Goal: Task Accomplishment & Management: Use online tool/utility

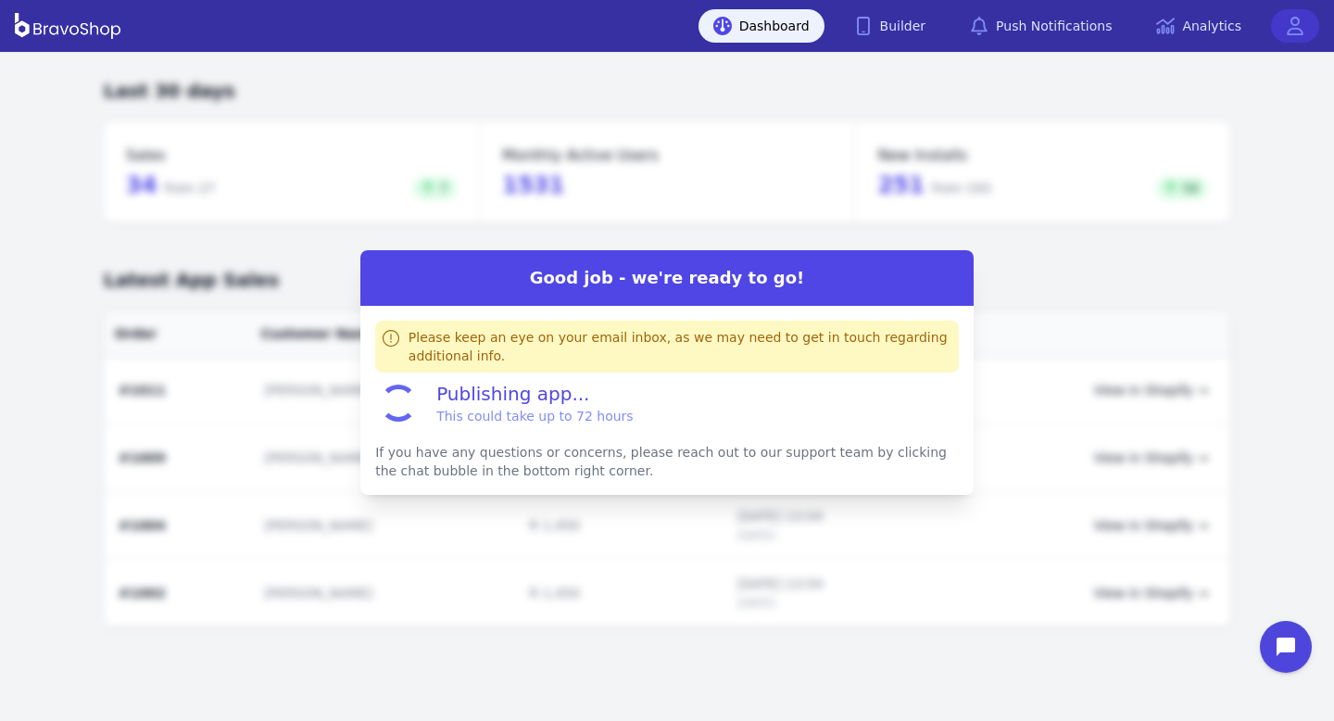
click at [1305, 21] on link at bounding box center [1295, 25] width 48 height 33
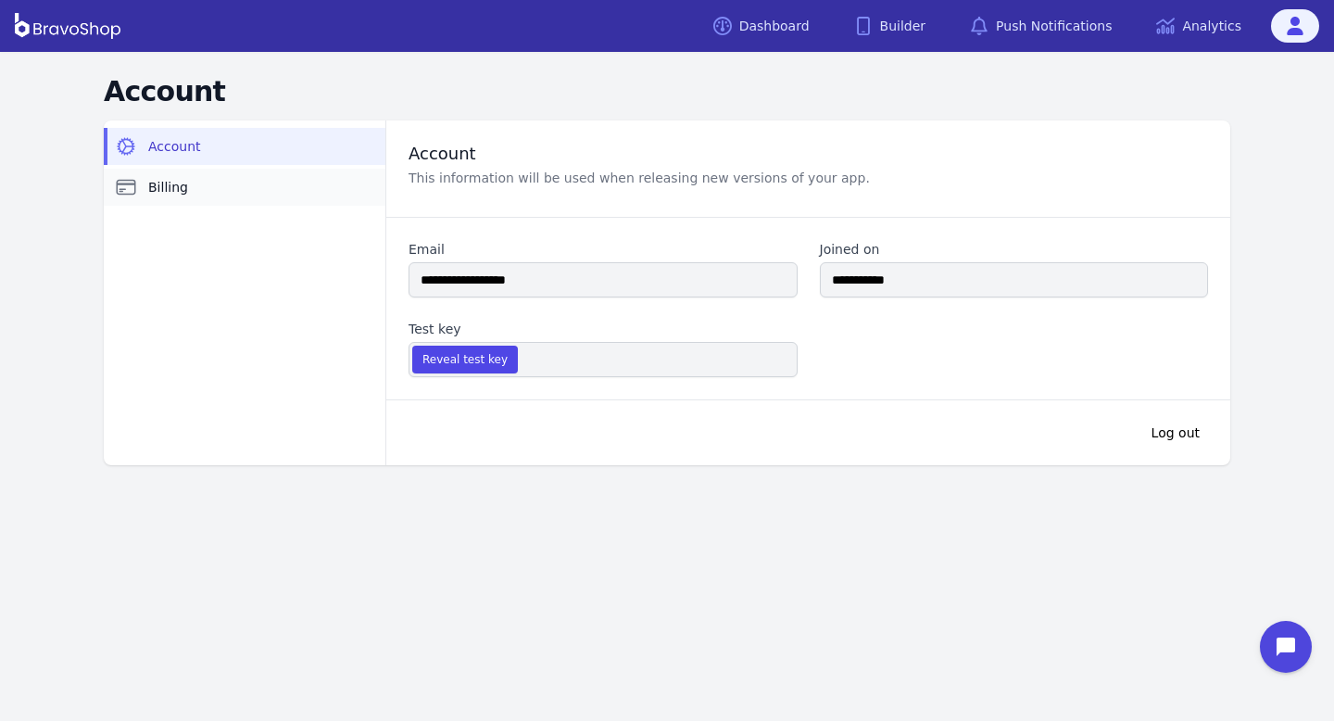
click at [141, 187] on link "Billing" at bounding box center [245, 187] width 282 height 37
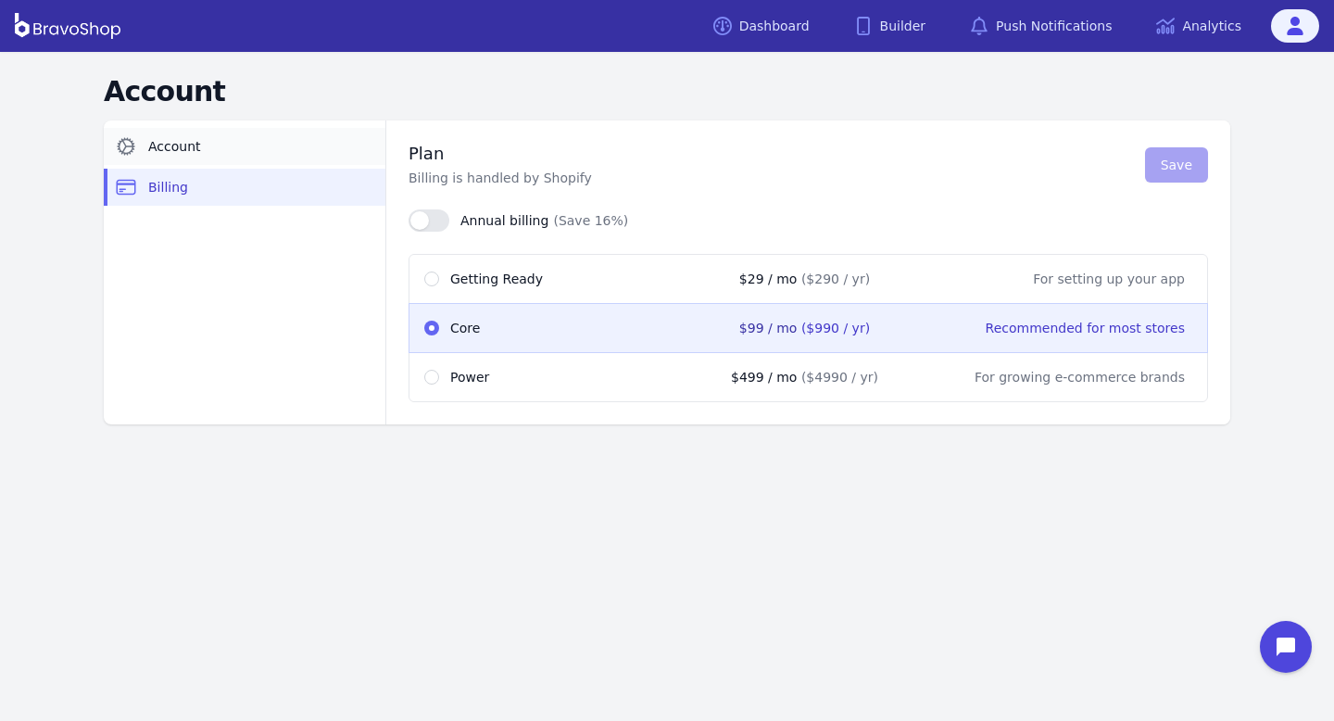
click at [272, 144] on link "Account" at bounding box center [245, 146] width 282 height 37
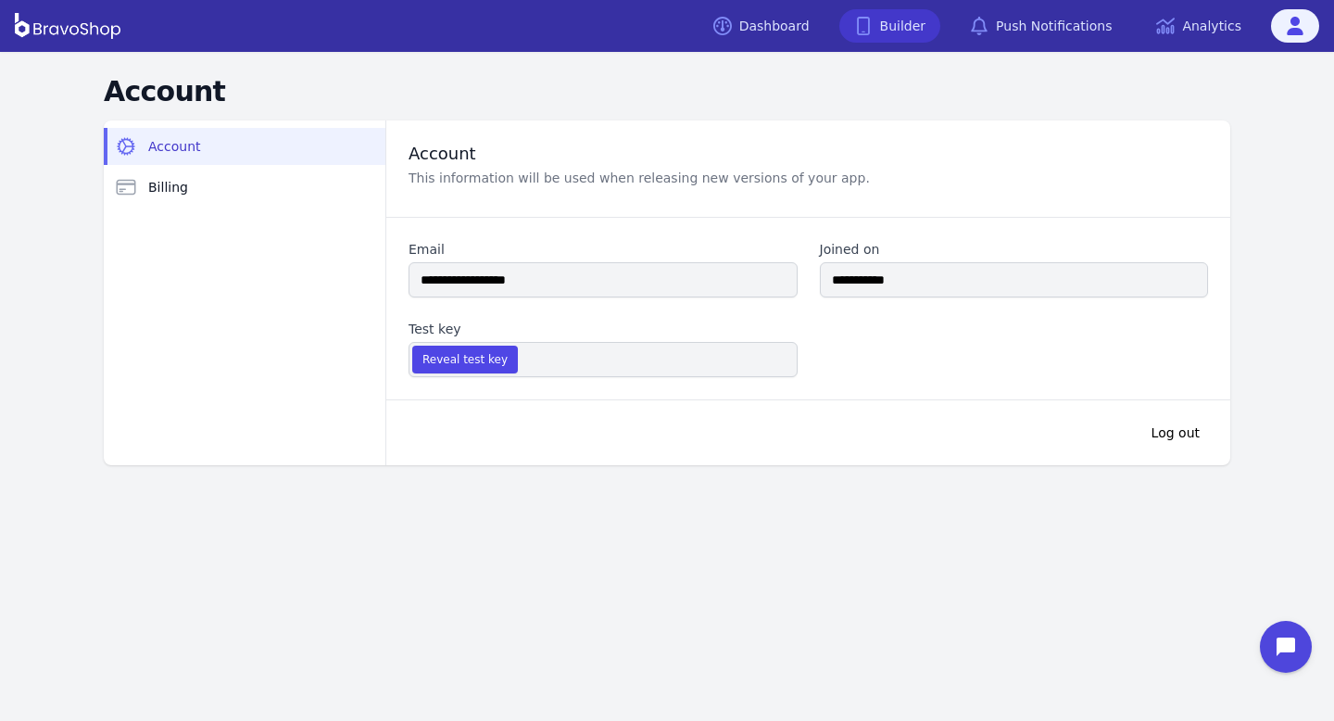
click at [890, 30] on link "Builder" at bounding box center [890, 25] width 102 height 33
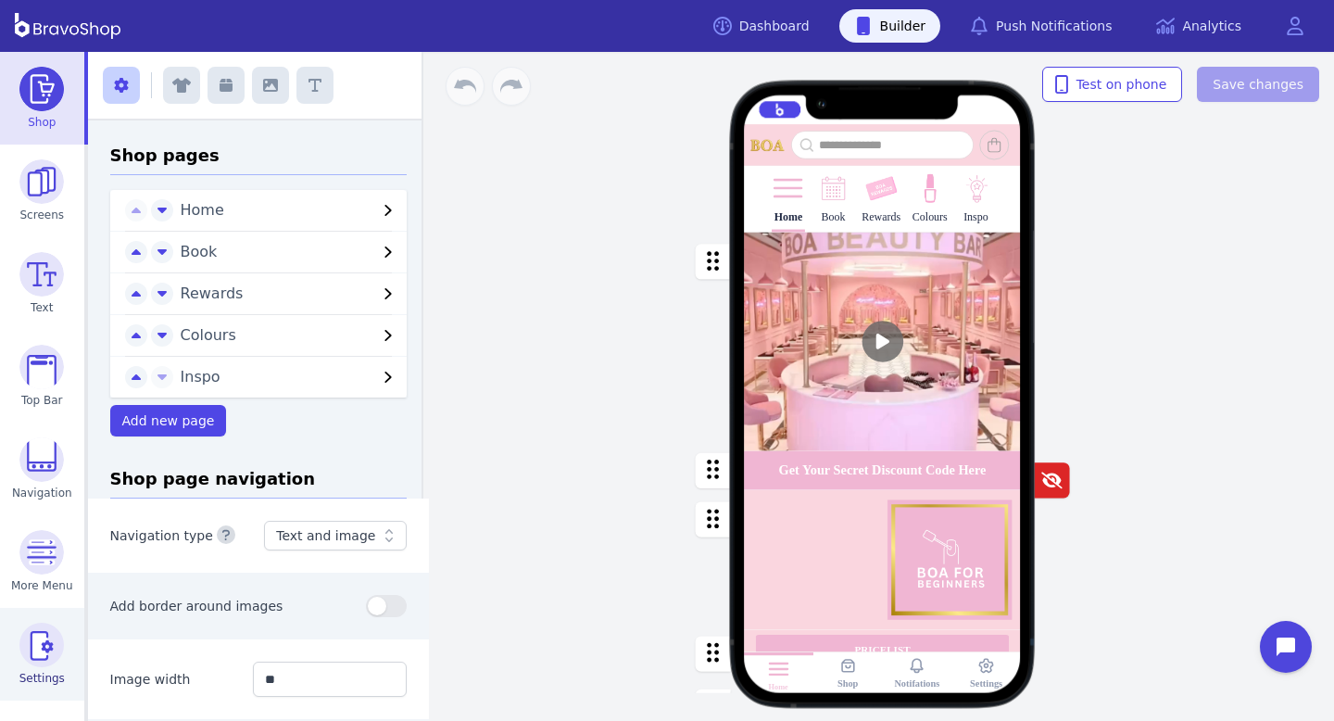
click at [40, 649] on img at bounding box center [41, 644] width 44 height 44
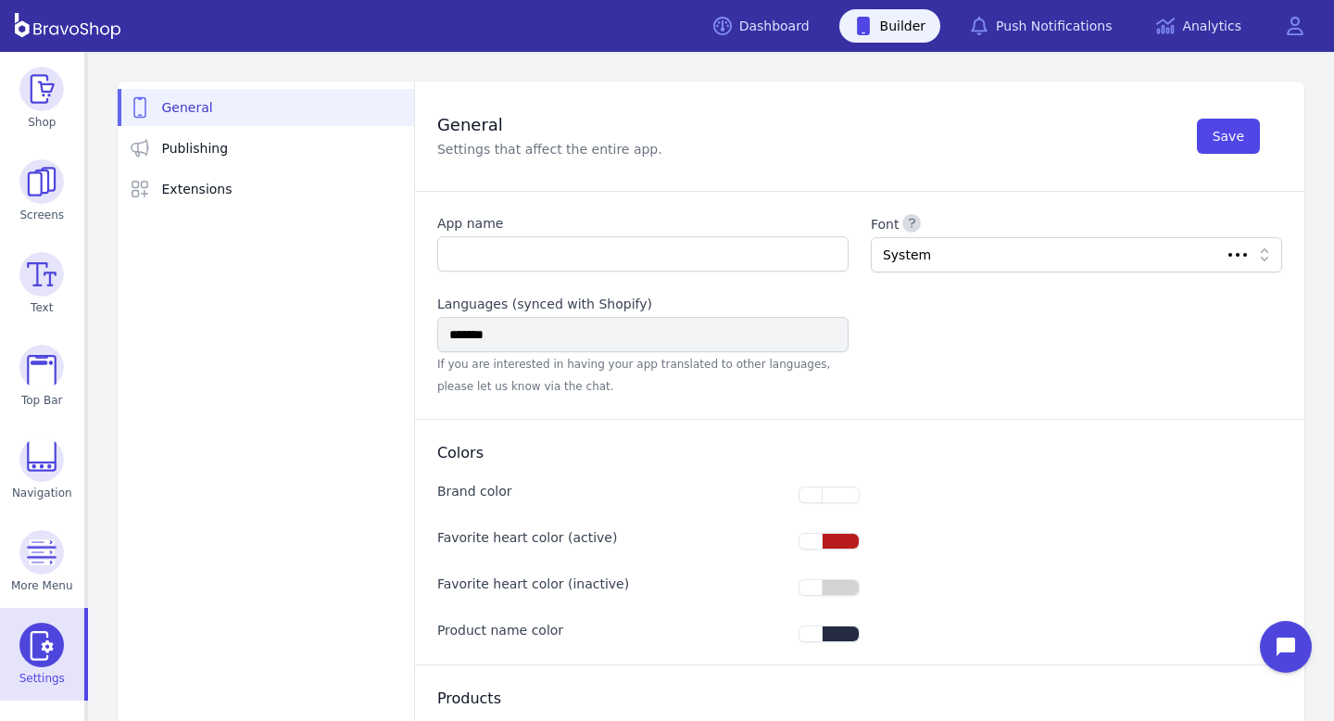
type input "**********"
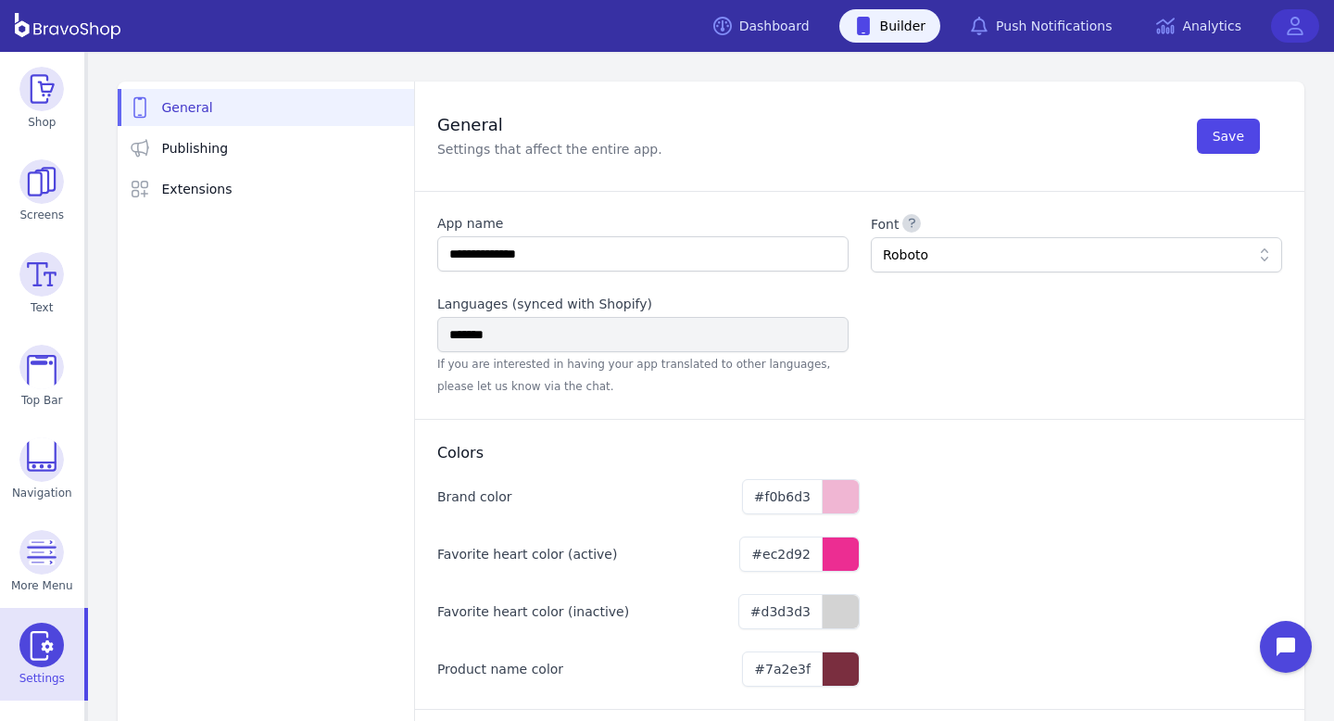
click at [1307, 19] on link at bounding box center [1295, 25] width 48 height 33
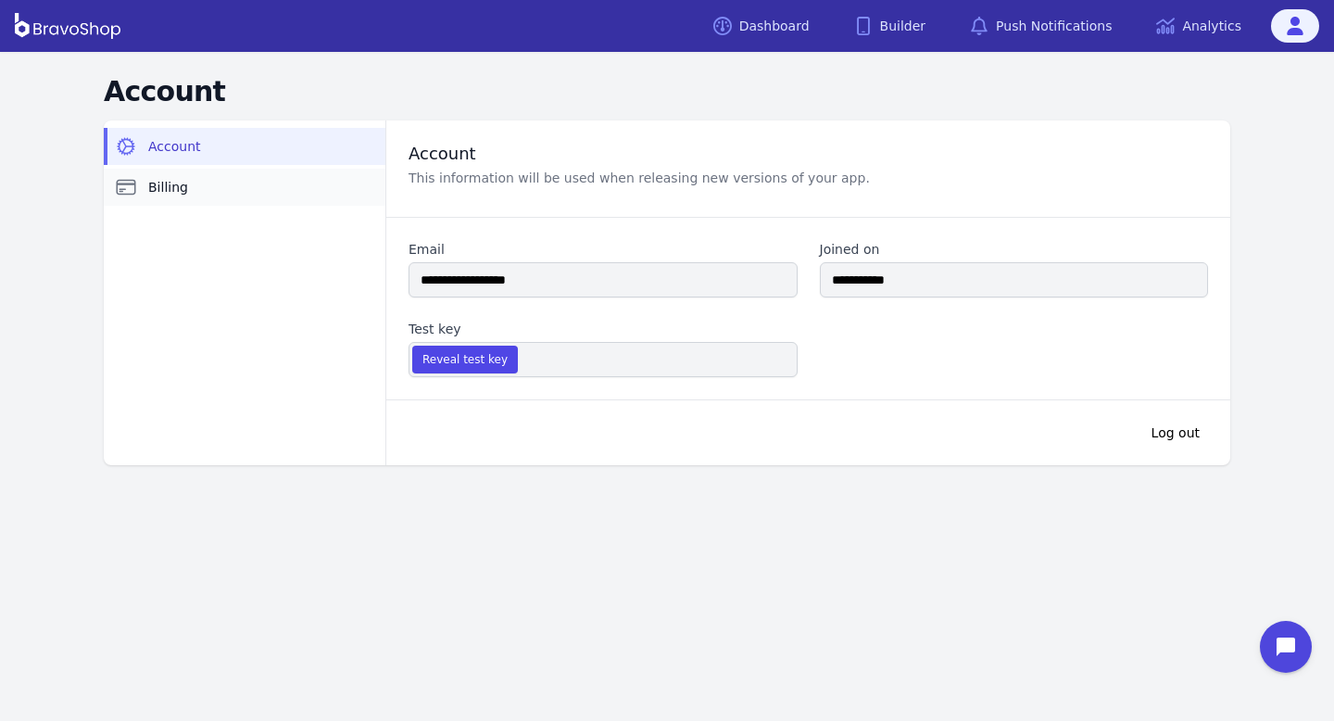
click at [245, 185] on link "Billing" at bounding box center [245, 187] width 282 height 37
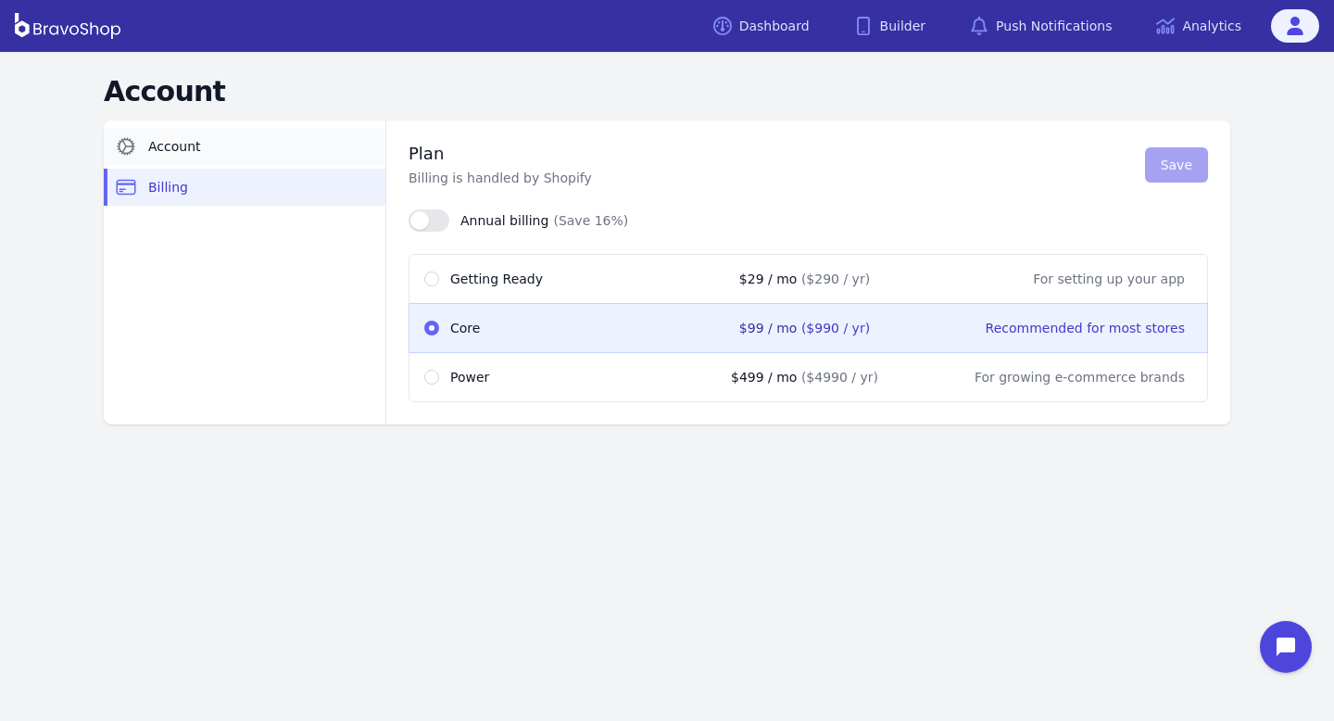
click at [228, 150] on link "Account" at bounding box center [245, 146] width 282 height 37
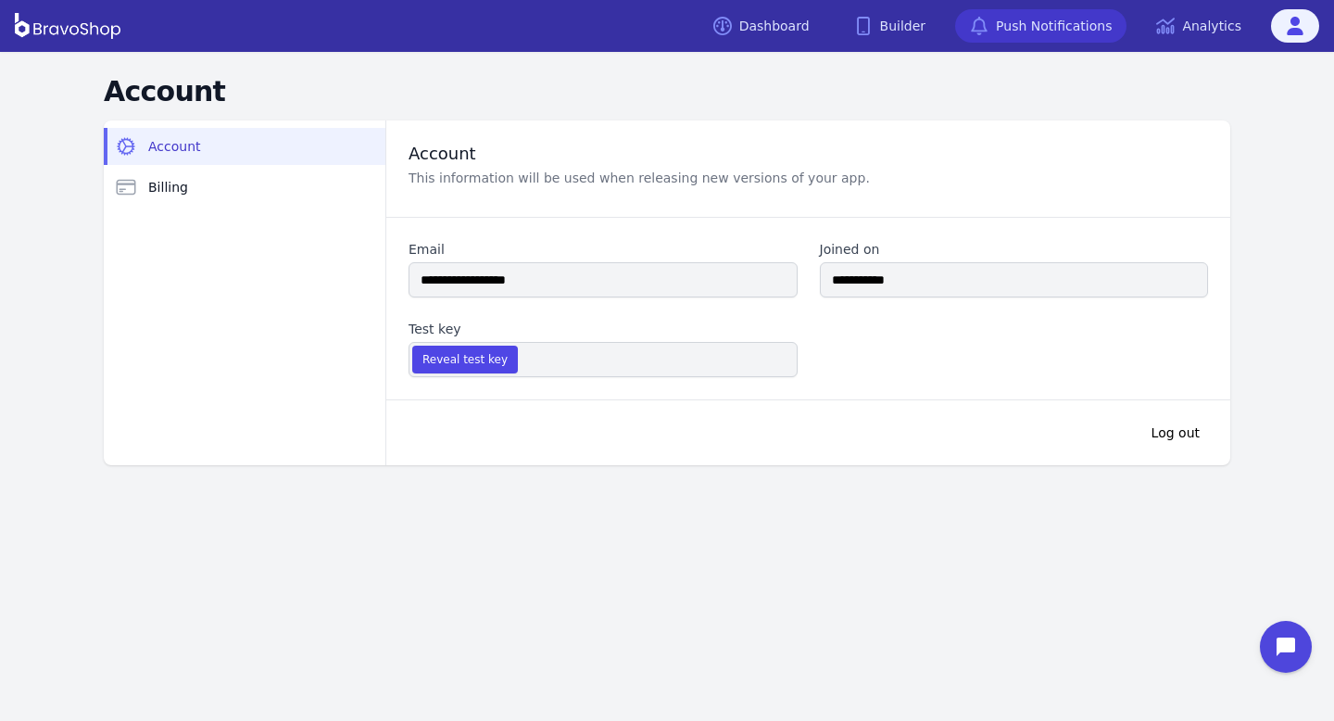
click at [964, 35] on link "Push Notifications" at bounding box center [1040, 25] width 171 height 33
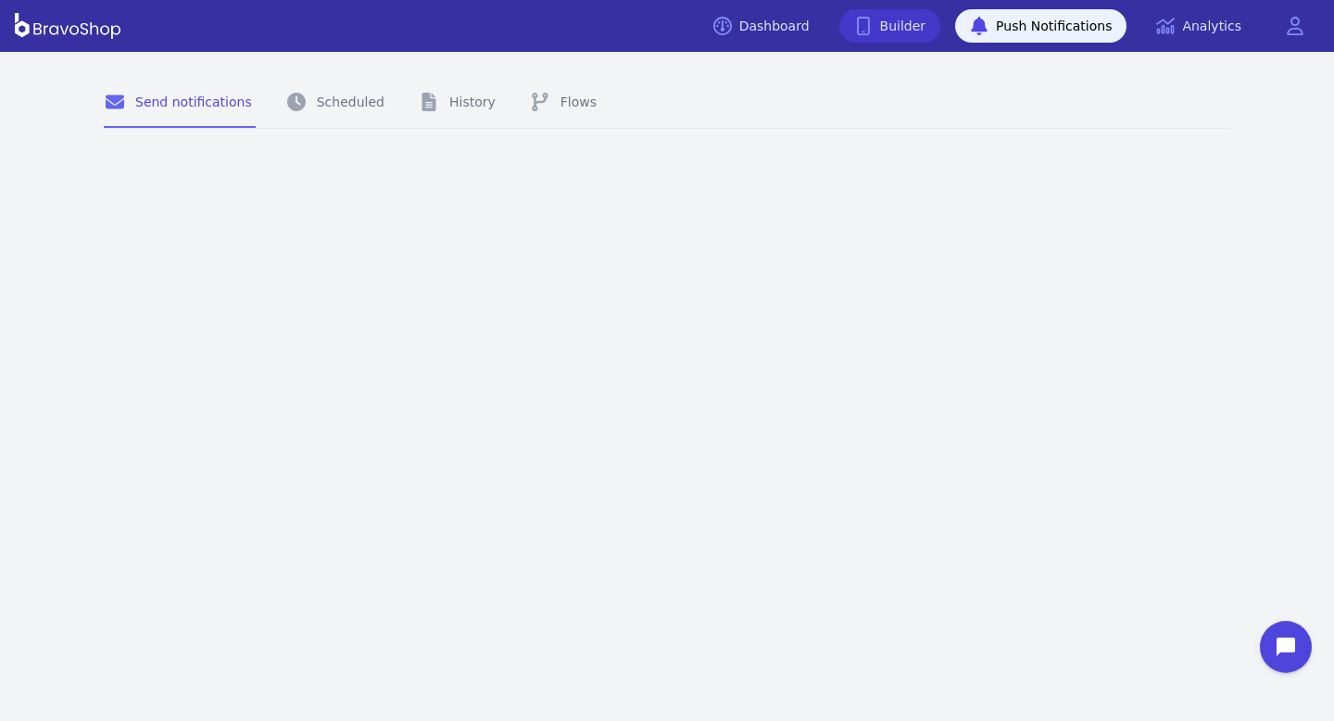
click at [923, 32] on link "Builder" at bounding box center [890, 25] width 102 height 33
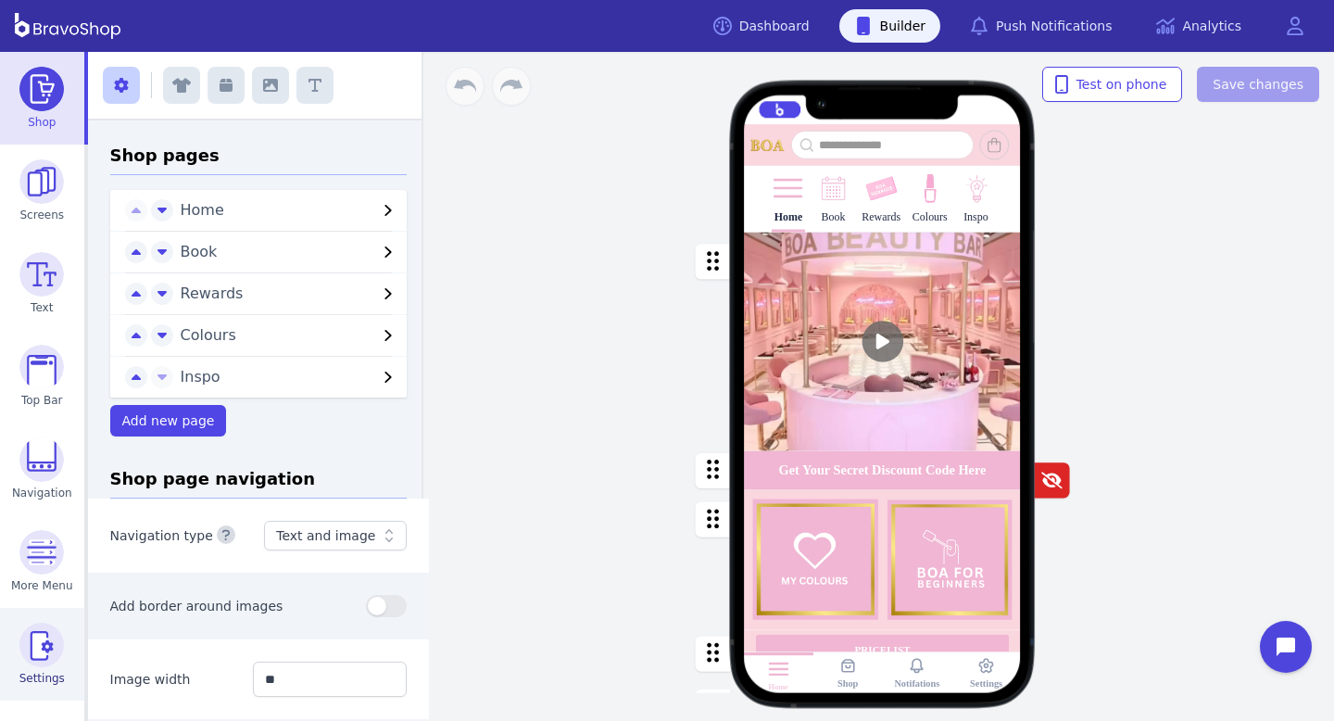
click at [17, 633] on link "Settings" at bounding box center [42, 654] width 84 height 93
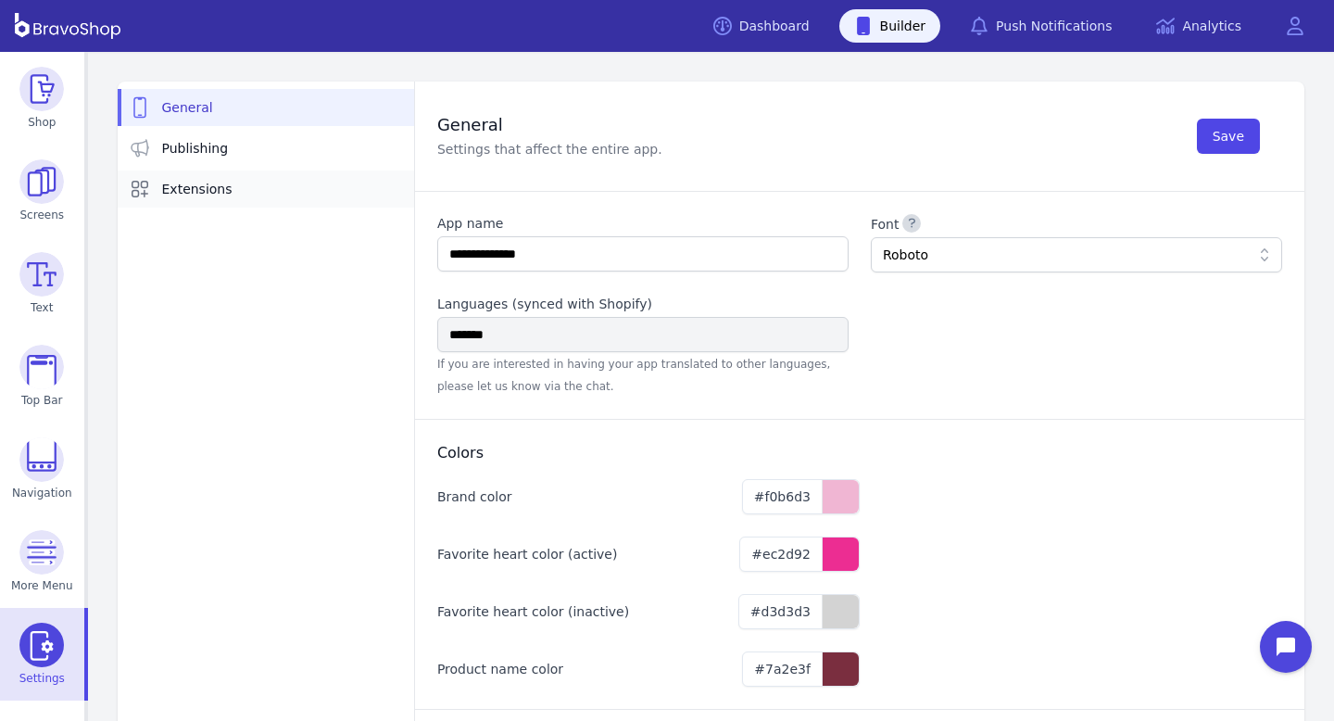
click at [217, 180] on span "Extensions" at bounding box center [197, 189] width 70 height 19
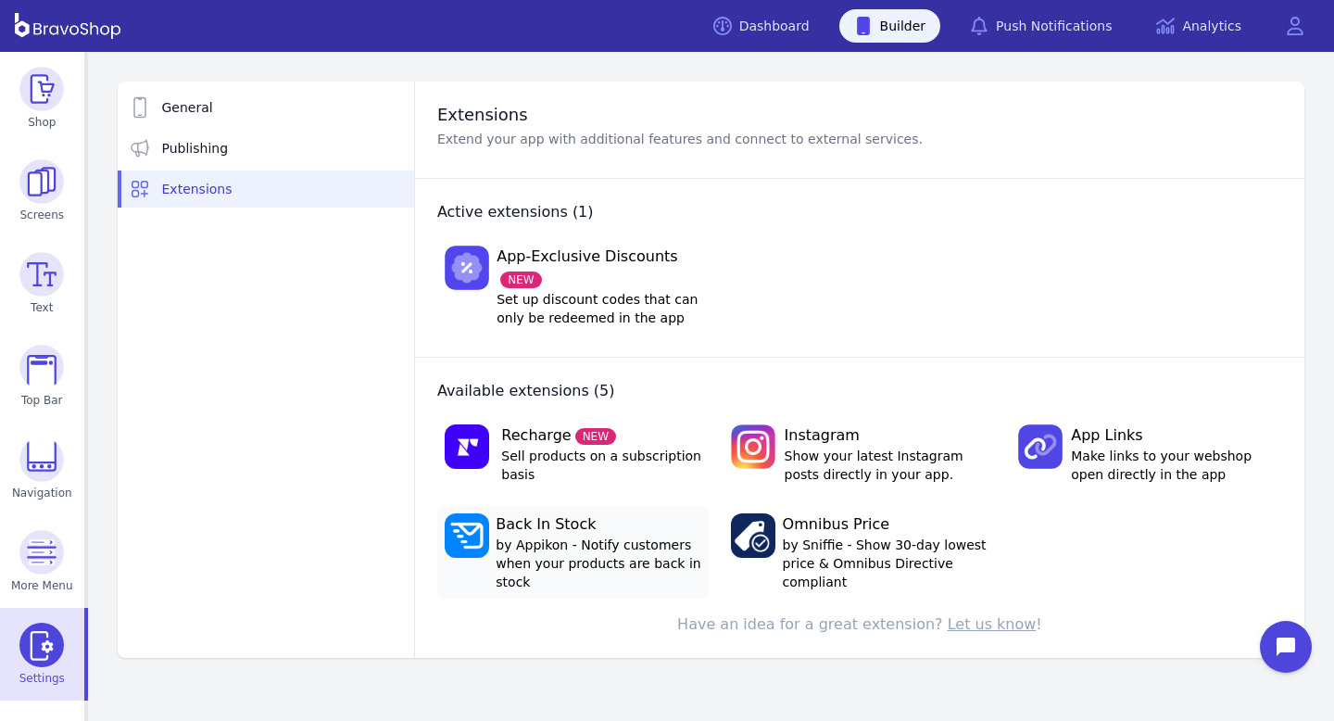
click at [553, 541] on span "by Appikon - Notify customers when your products are back in stock" at bounding box center [599, 563] width 206 height 56
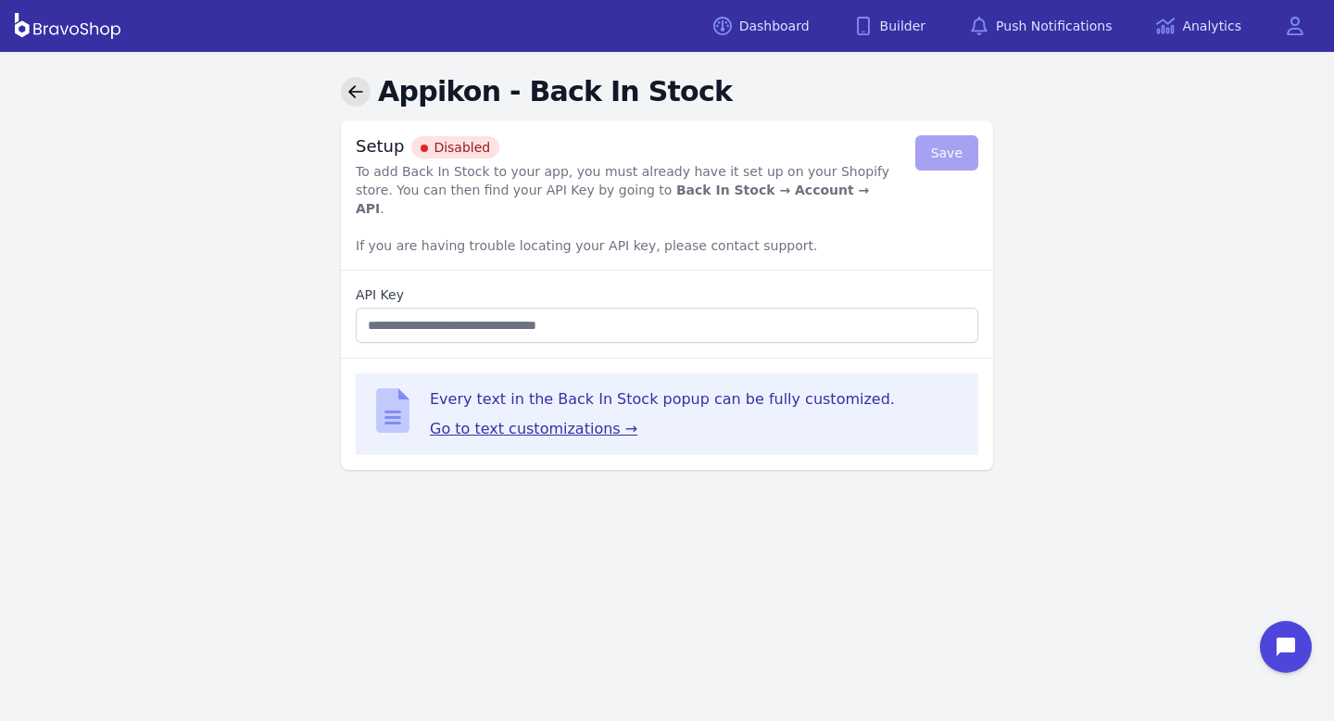
click at [343, 99] on link at bounding box center [356, 92] width 30 height 30
